Goal: Use online tool/utility: Utilize a website feature to perform a specific function

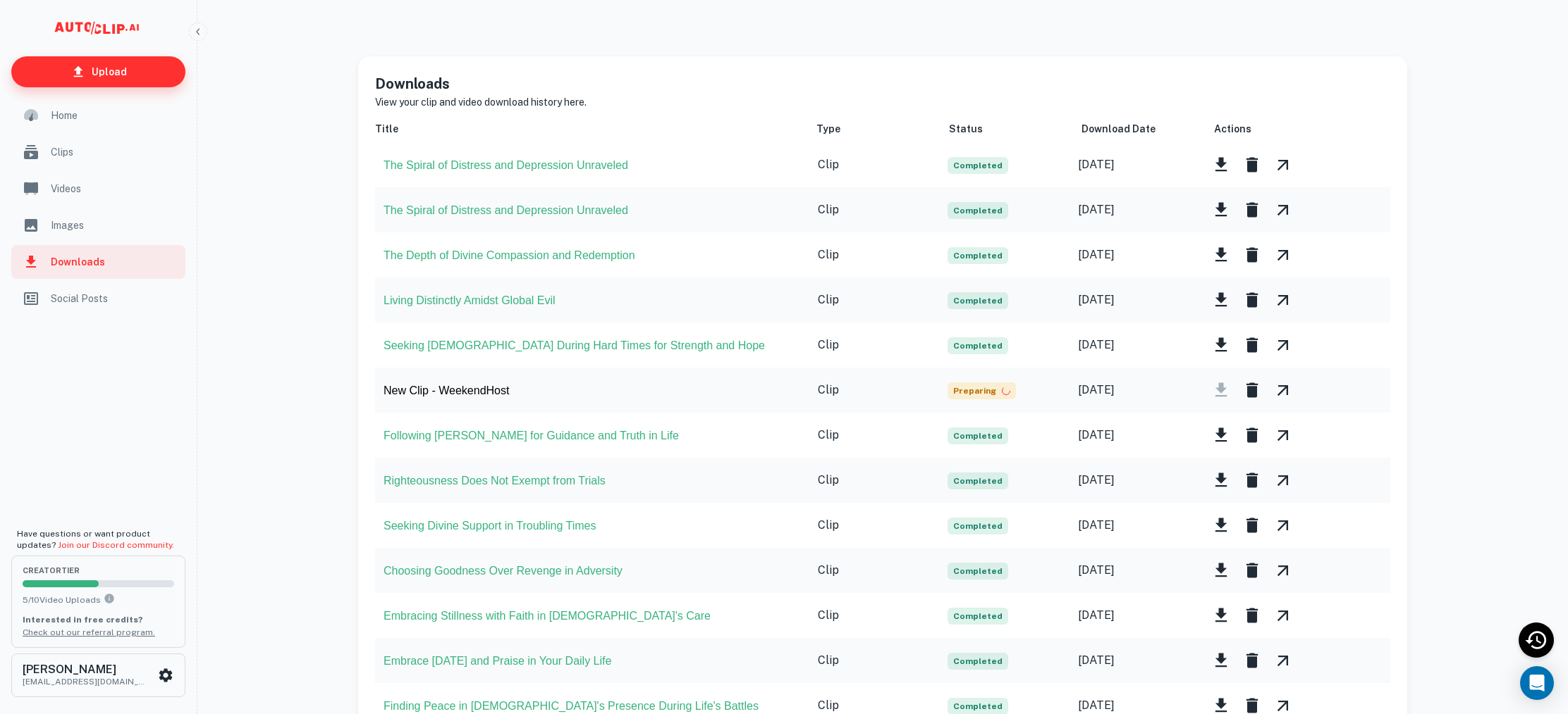
click at [106, 76] on p "Upload" at bounding box center [109, 71] width 35 height 15
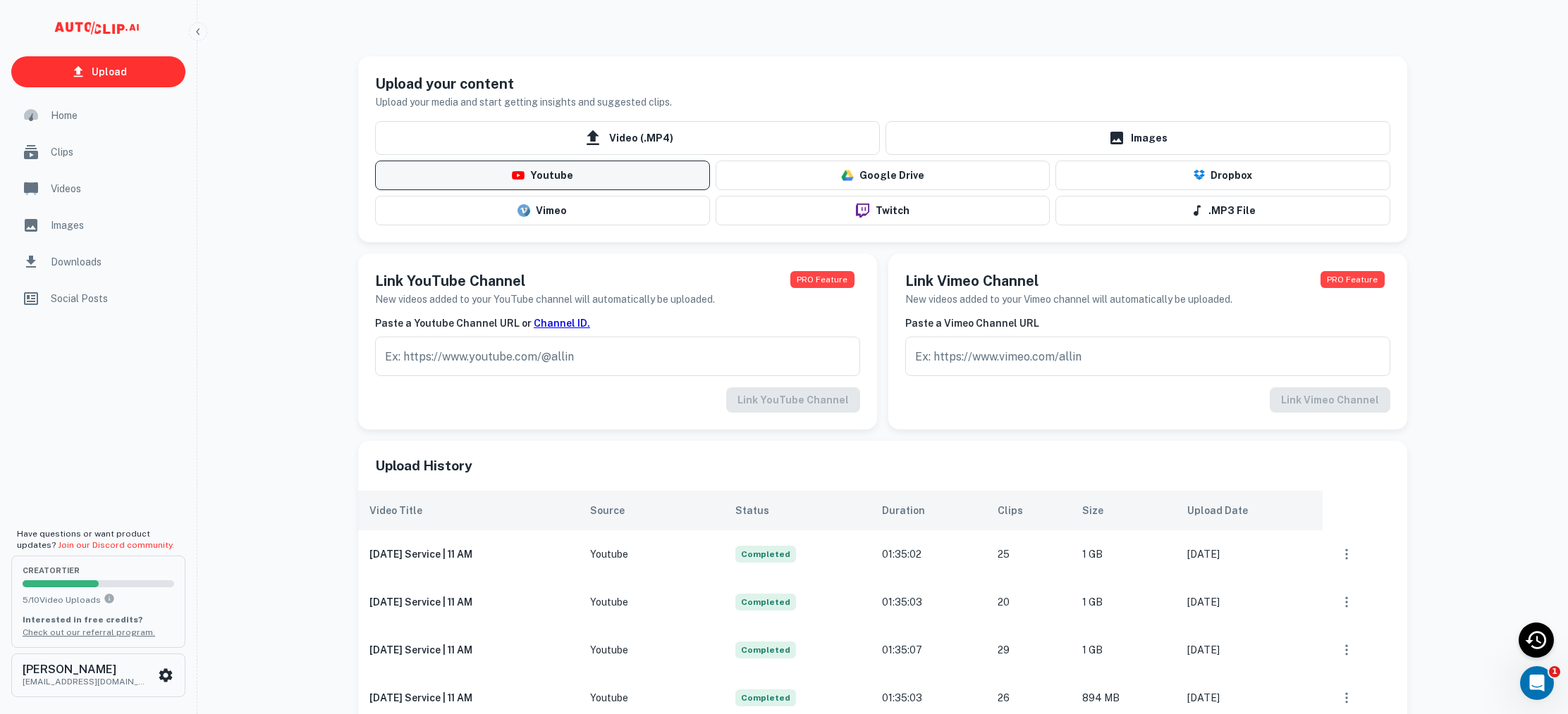
click at [561, 175] on button "Youtube" at bounding box center [543, 175] width 335 height 30
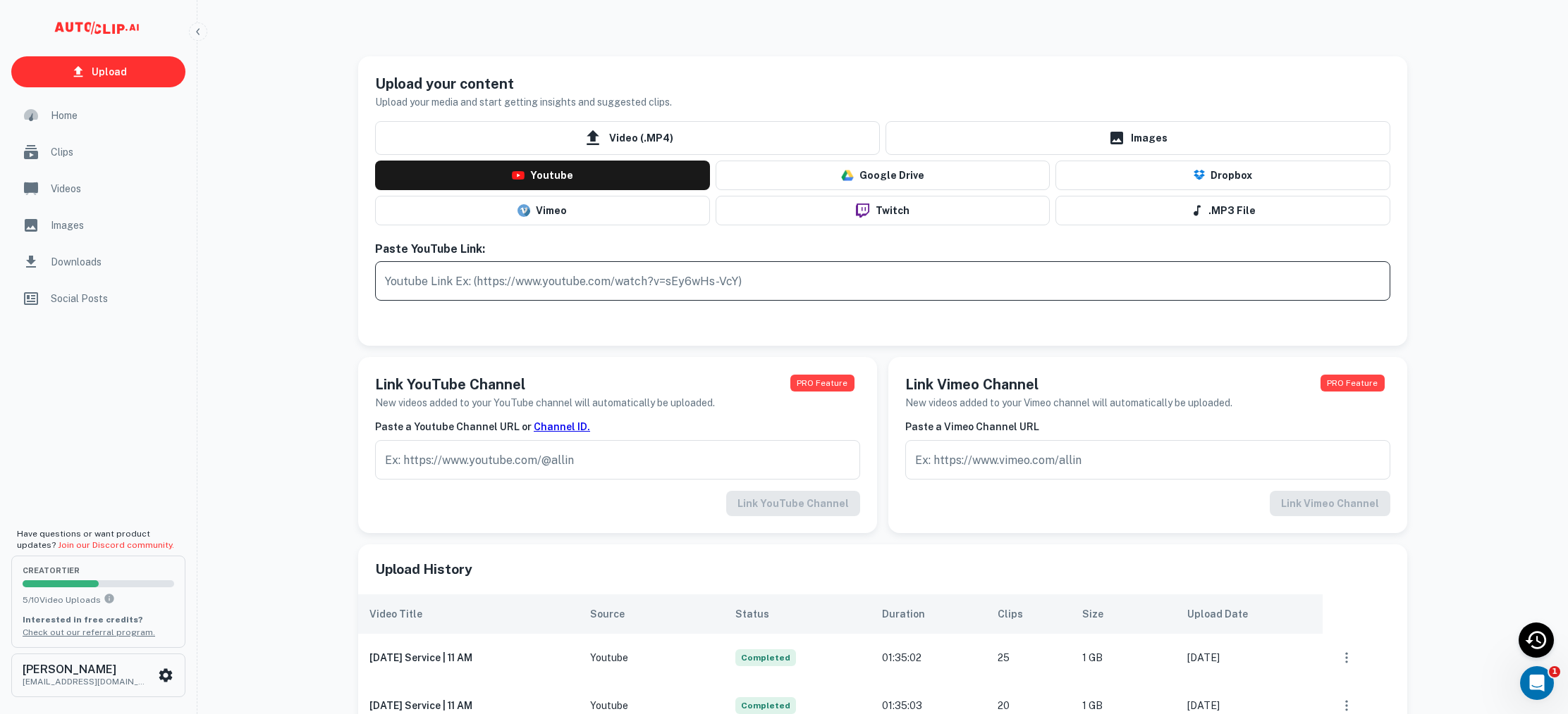
click at [561, 286] on input "text" at bounding box center [883, 281] width 1015 height 39
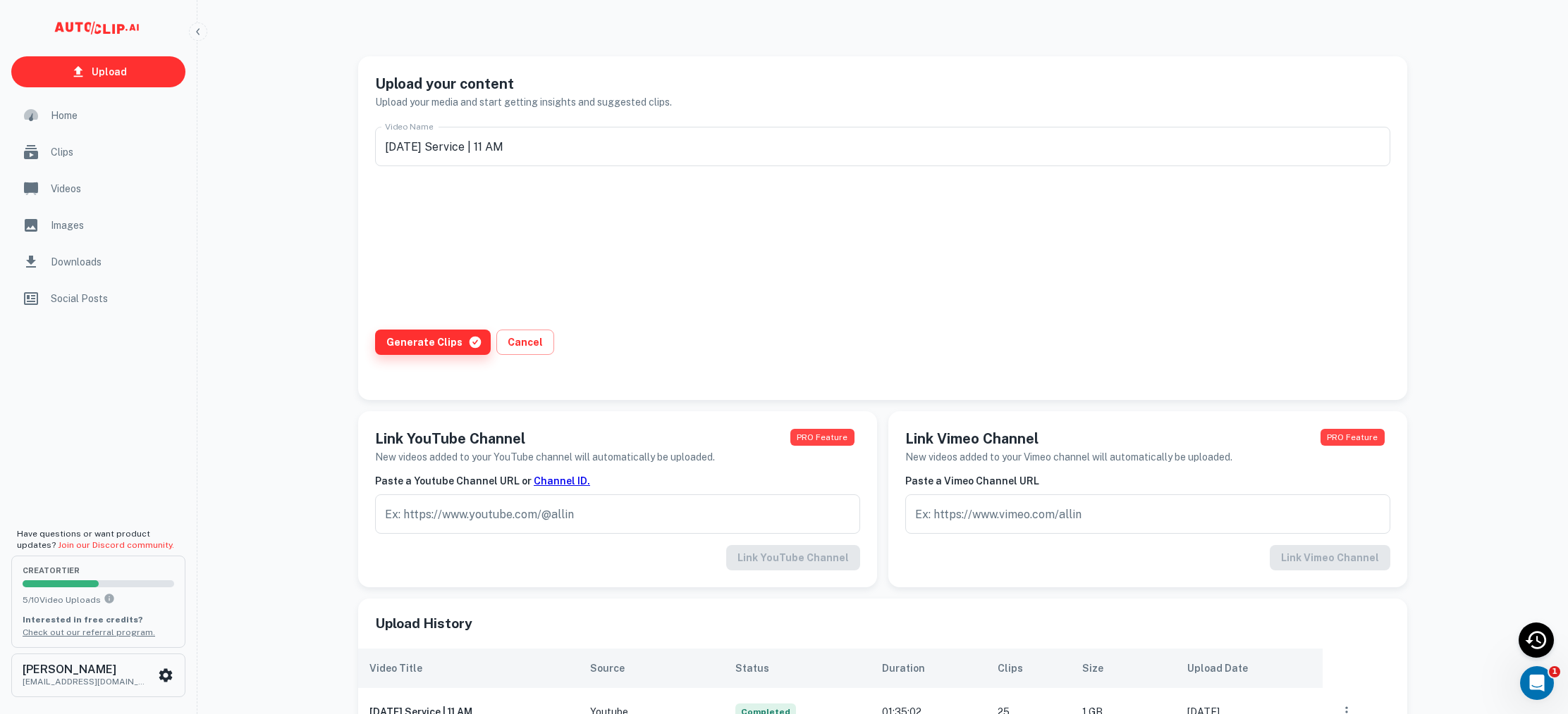
click at [427, 351] on button "Generate Clips" at bounding box center [432, 342] width 115 height 26
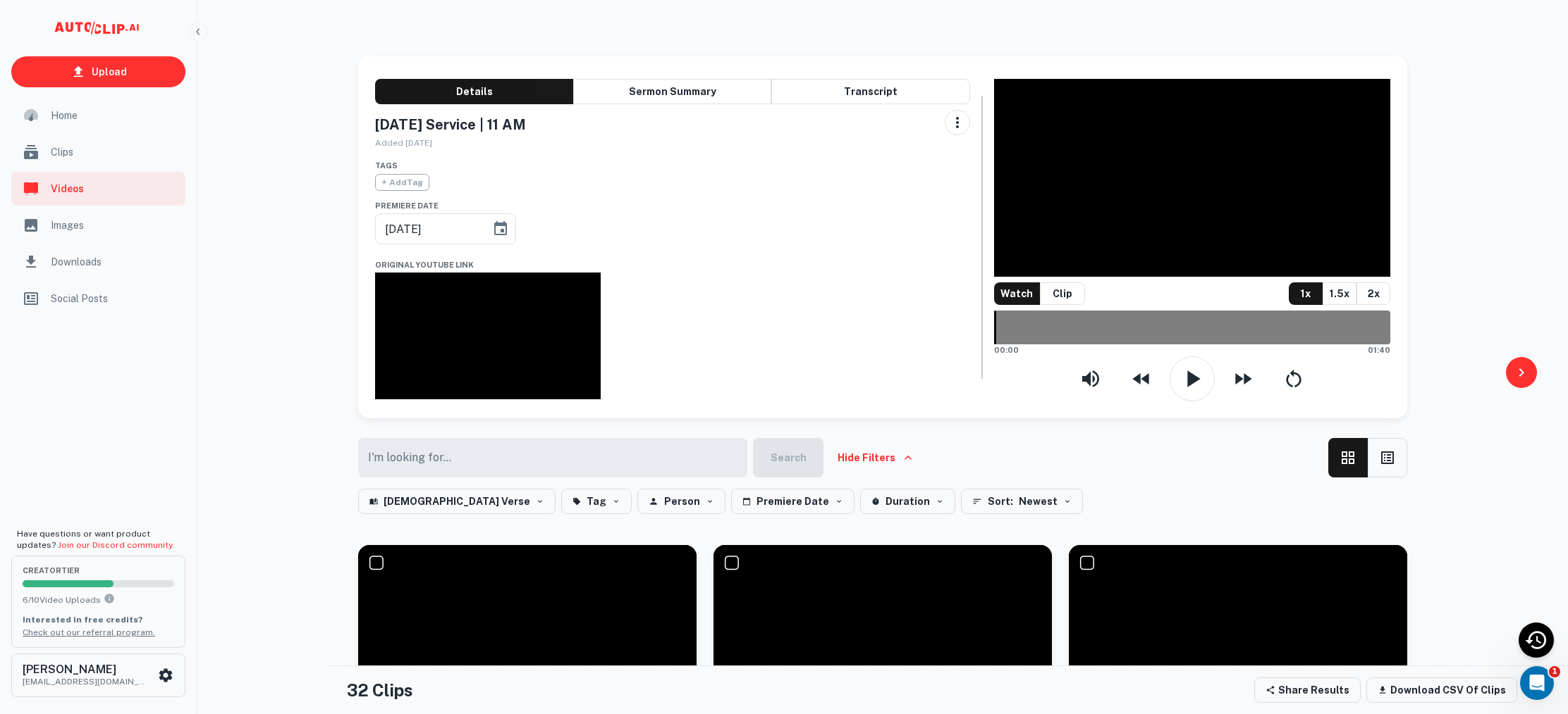
click at [59, 156] on span "Clips" at bounding box center [113, 152] width 126 height 15
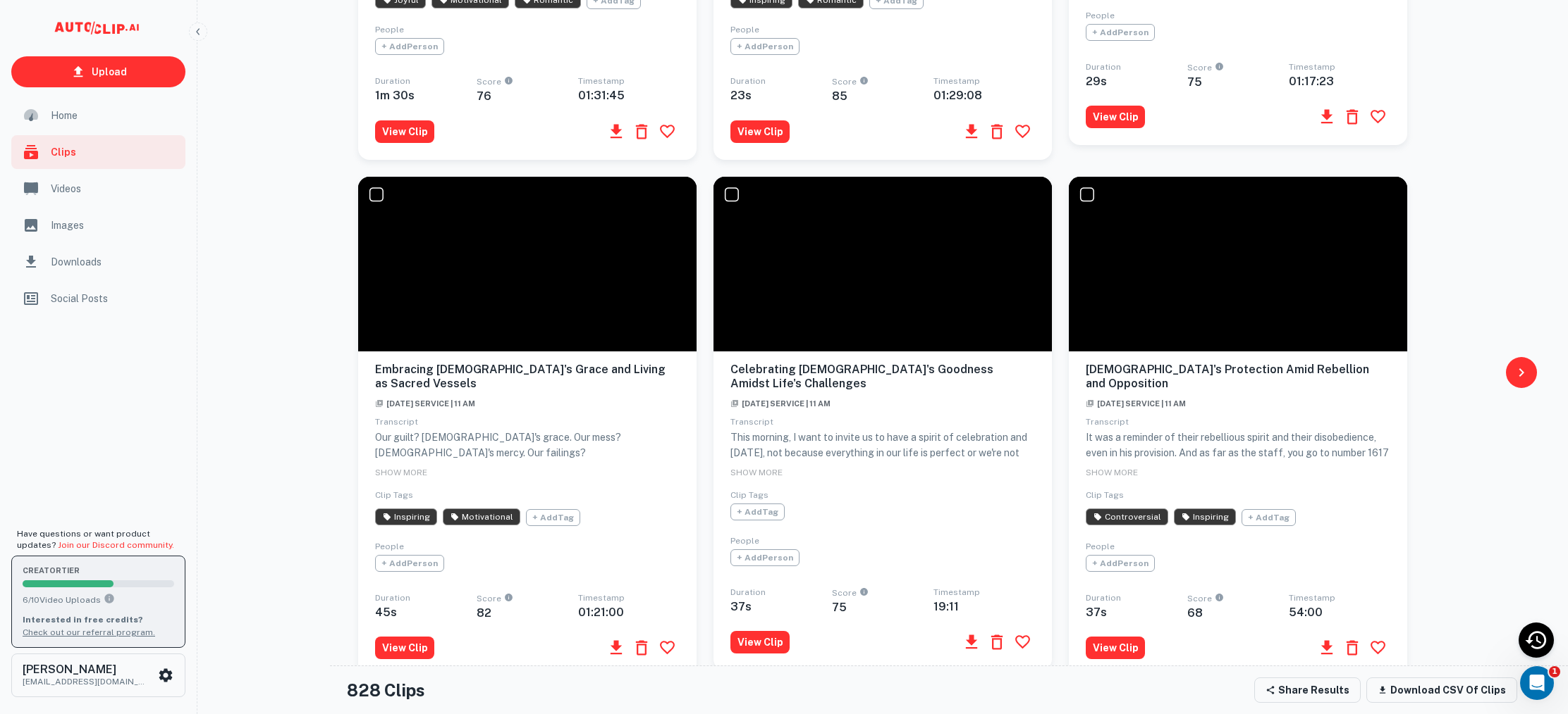
scroll to position [1072, 0]
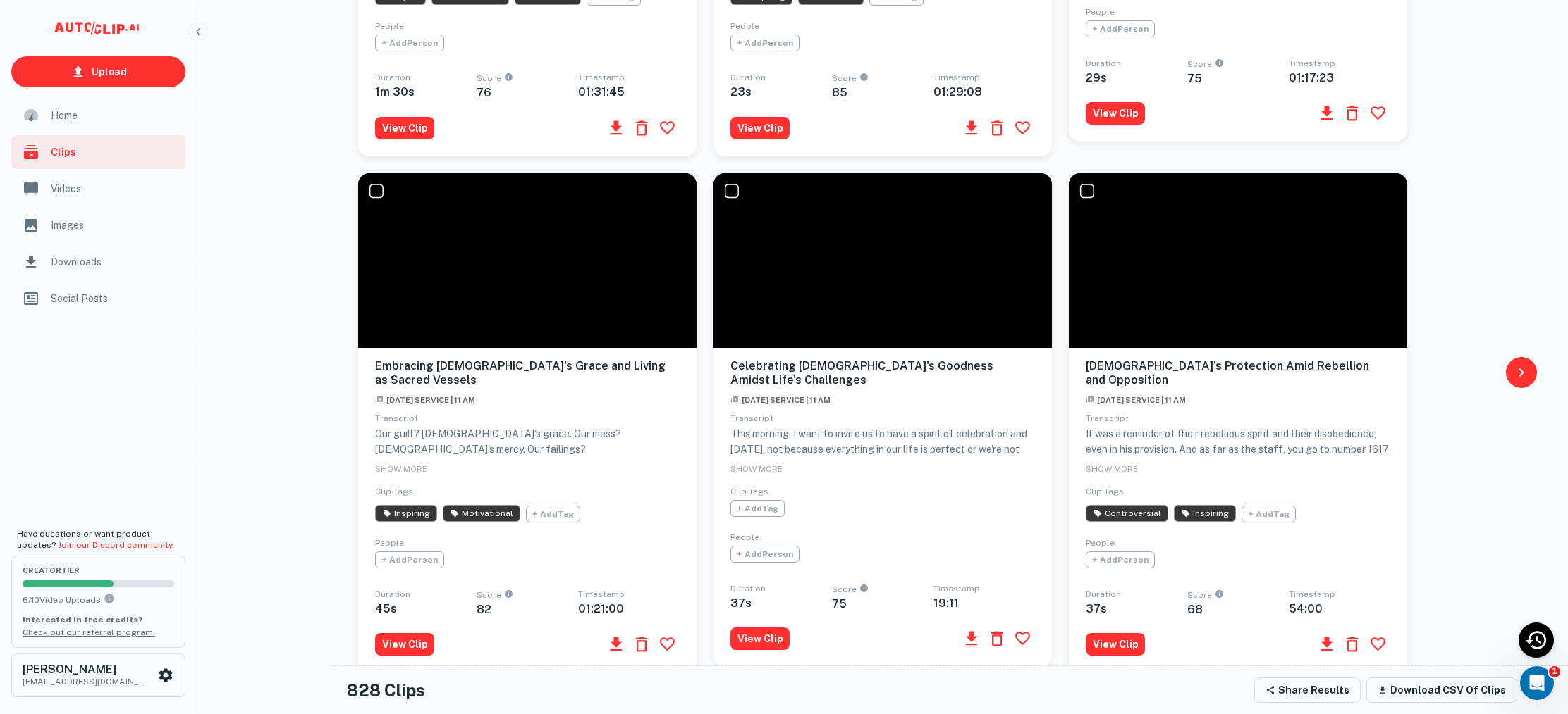
click at [399, 465] on span "SHOW MORE" at bounding box center [401, 469] width 52 height 10
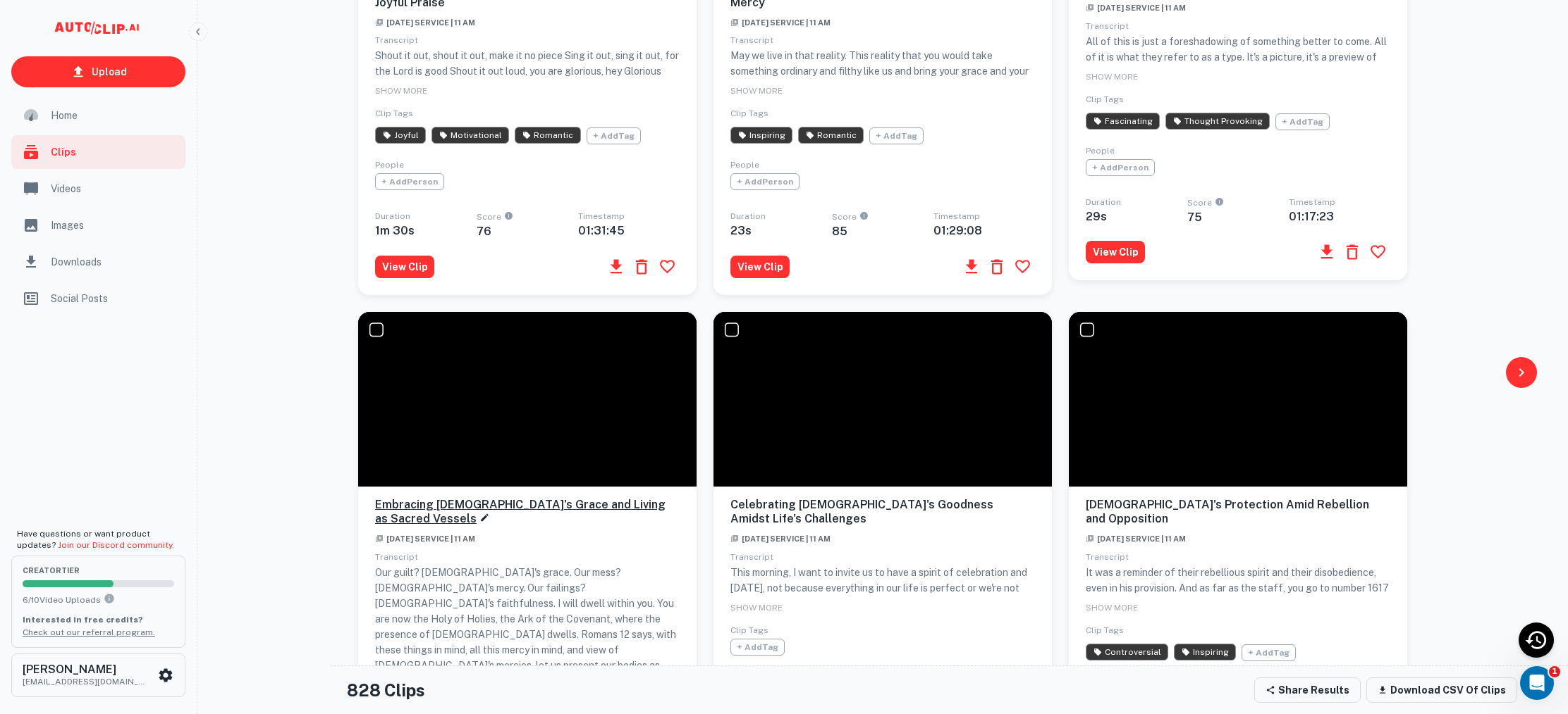
scroll to position [989, 0]
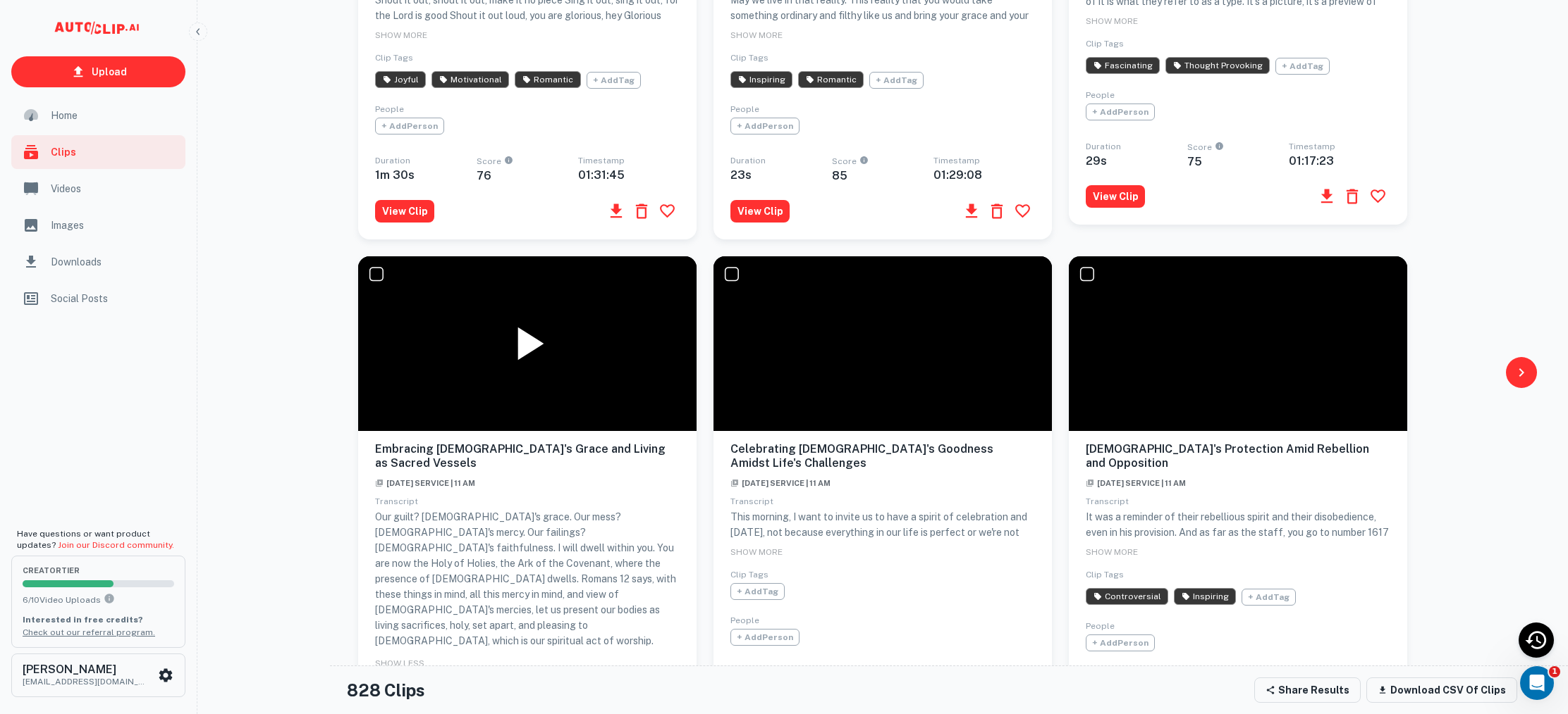
click at [534, 338] on icon at bounding box center [531, 343] width 26 height 33
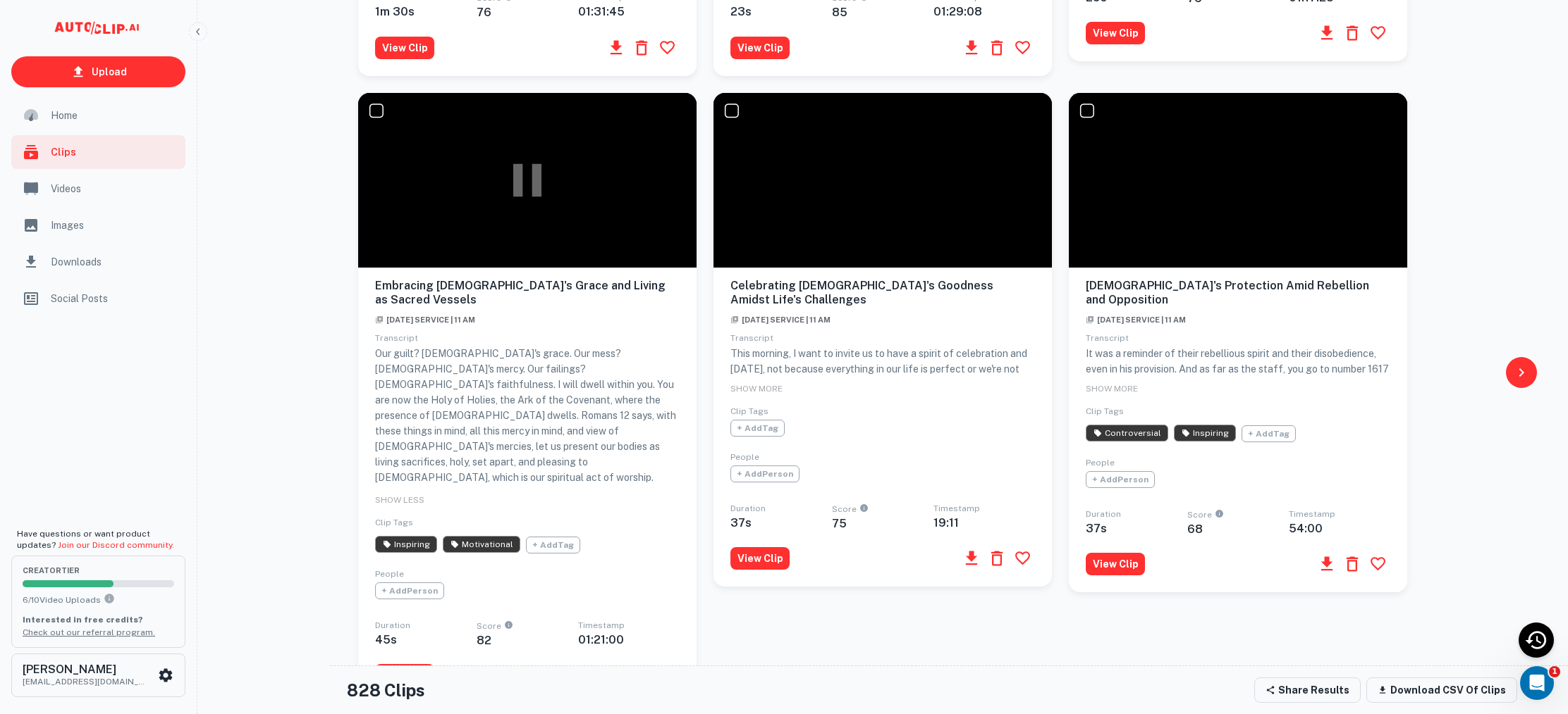
scroll to position [1150, 0]
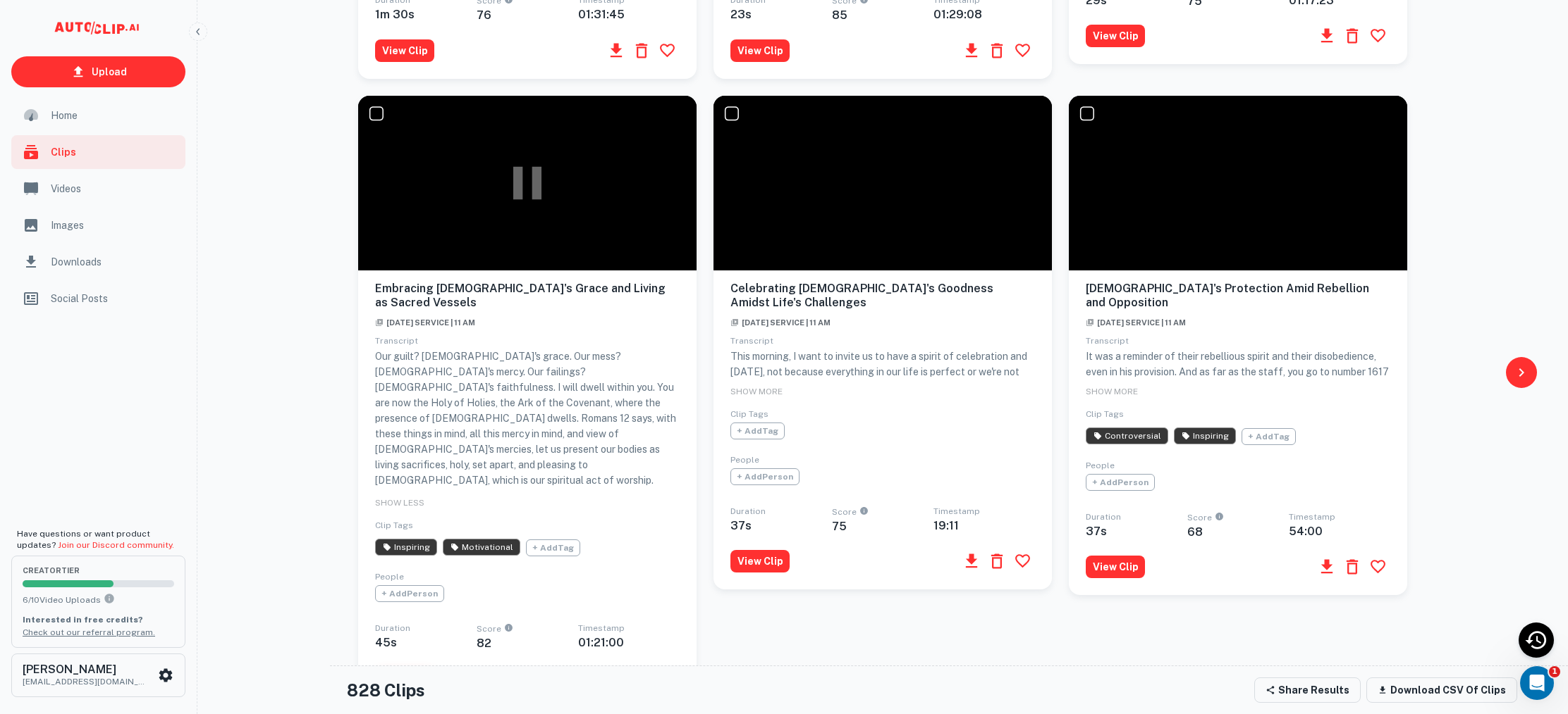
click at [395, 667] on button "View Clip" at bounding box center [405, 679] width 59 height 23
